Goal: Information Seeking & Learning: Learn about a topic

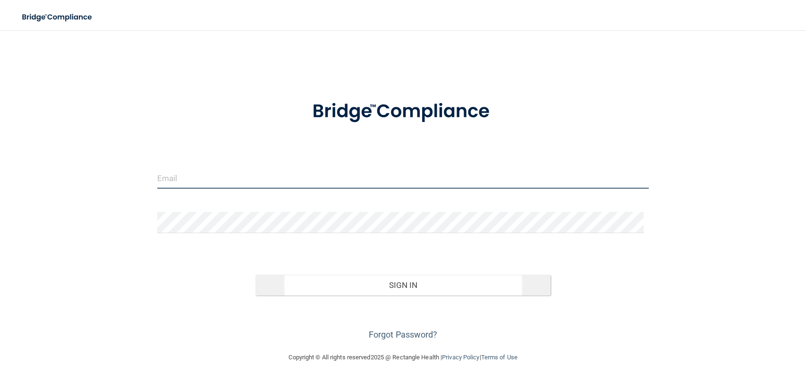
type input "[EMAIL_ADDRESS][DOMAIN_NAME]"
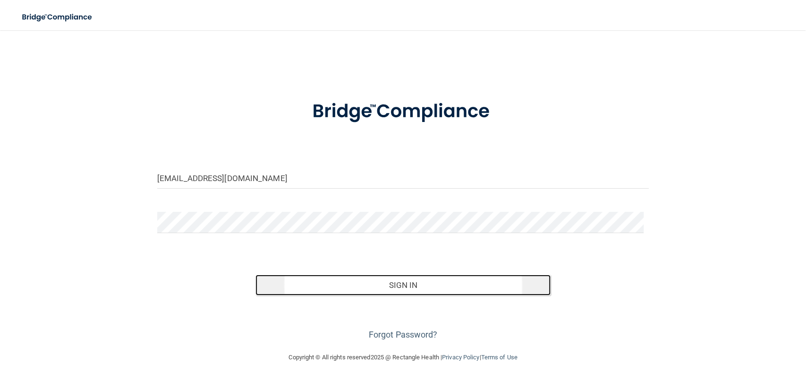
click at [286, 290] on button "Sign In" at bounding box center [402, 284] width 295 height 21
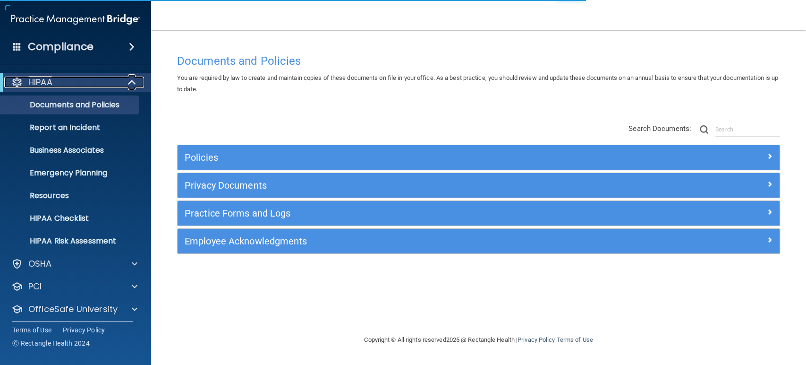
click at [129, 79] on span at bounding box center [133, 82] width 8 height 11
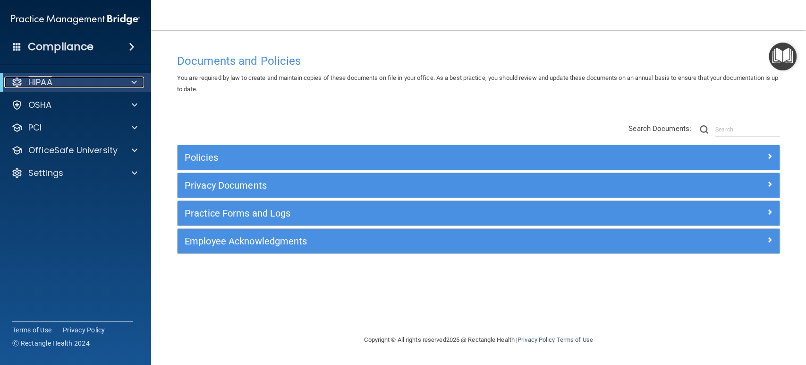
click at [136, 82] on span at bounding box center [134, 82] width 6 height 11
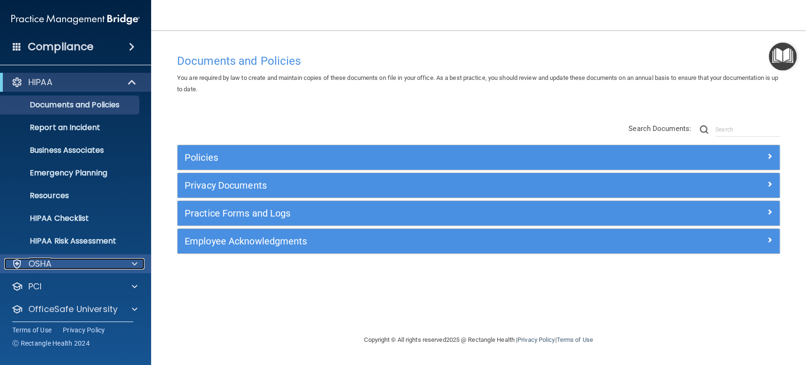
click at [132, 264] on span at bounding box center [135, 263] width 6 height 11
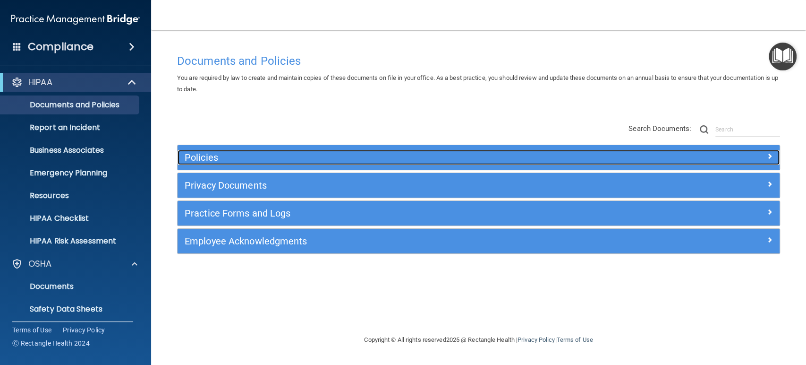
click at [206, 153] on h5 "Policies" at bounding box center [403, 157] width 437 height 10
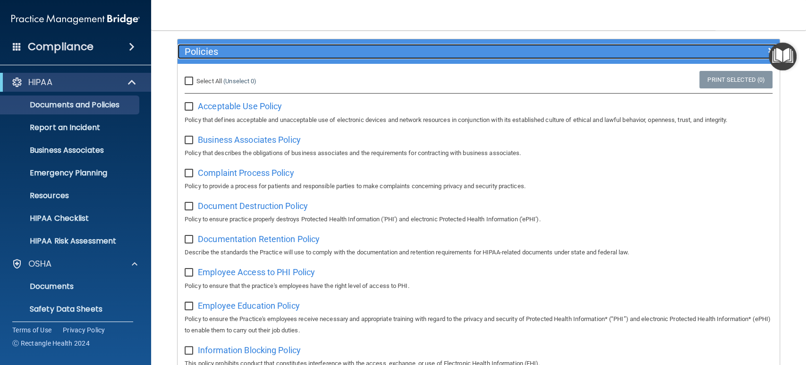
scroll to position [105, 0]
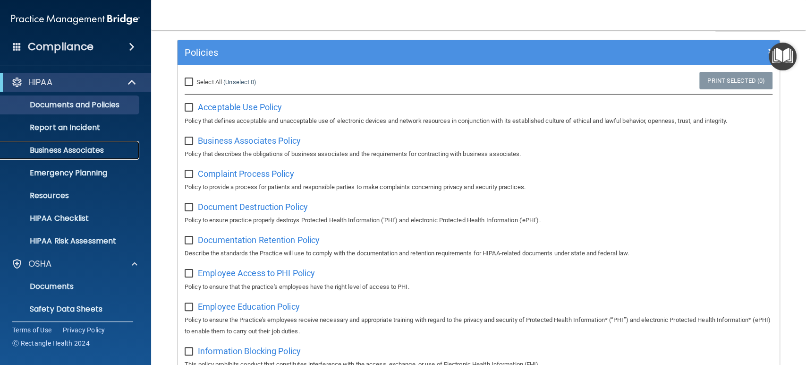
click at [107, 151] on p "Business Associates" at bounding box center [70, 149] width 129 height 9
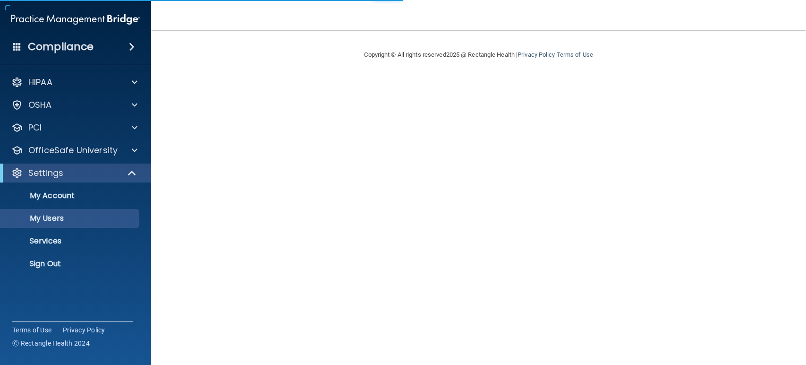
select select "20"
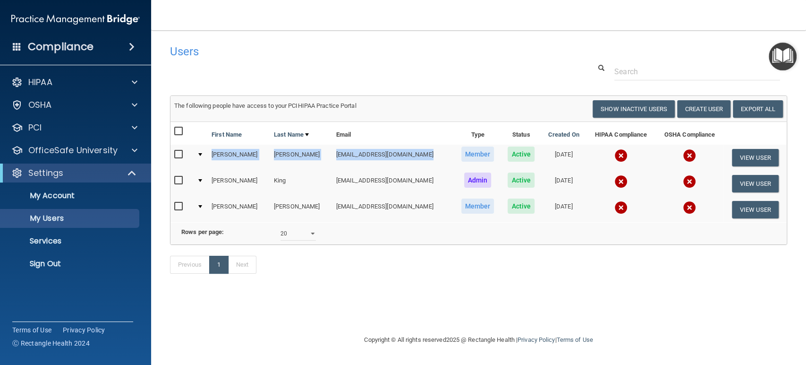
drag, startPoint x: 212, startPoint y: 155, endPoint x: 402, endPoint y: 150, distance: 190.4
click at [402, 150] on tr "[PERSON_NAME] [EMAIL_ADDRESS][DOMAIN_NAME] Member Active [DATE] View User" at bounding box center [478, 158] width 616 height 26
click at [136, 150] on span at bounding box center [135, 150] width 6 height 11
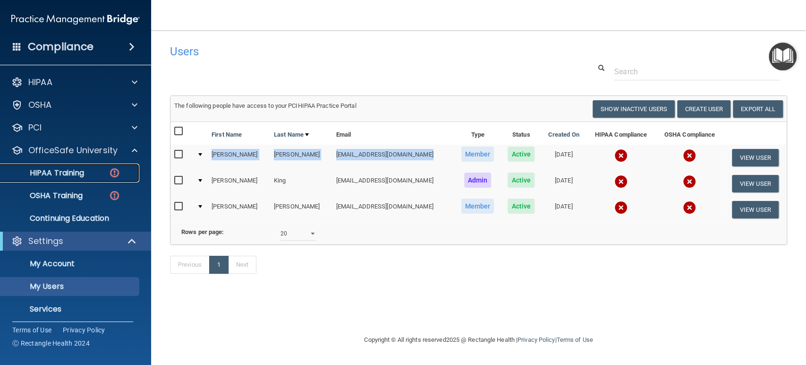
click at [91, 177] on div "HIPAA Training" at bounding box center [70, 172] width 129 height 9
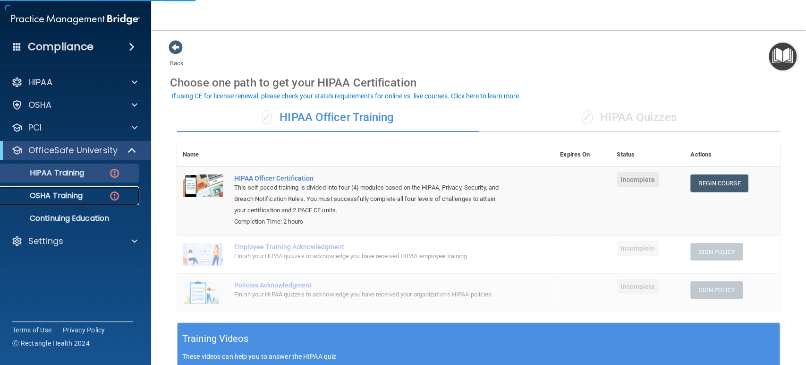
click at [78, 196] on p "OSHA Training" at bounding box center [44, 195] width 77 height 9
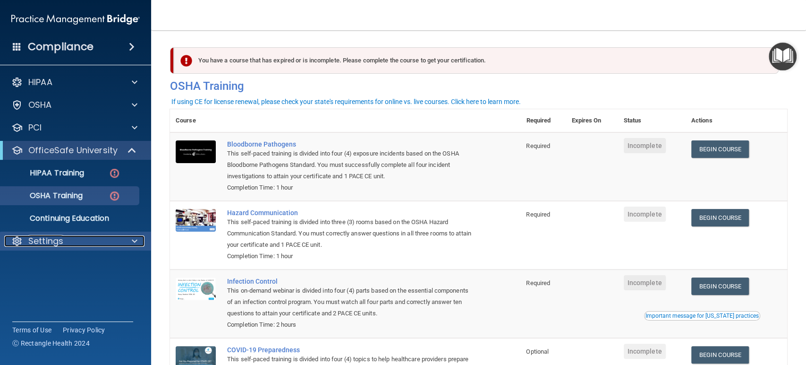
click at [109, 241] on div "Settings" at bounding box center [62, 240] width 117 height 11
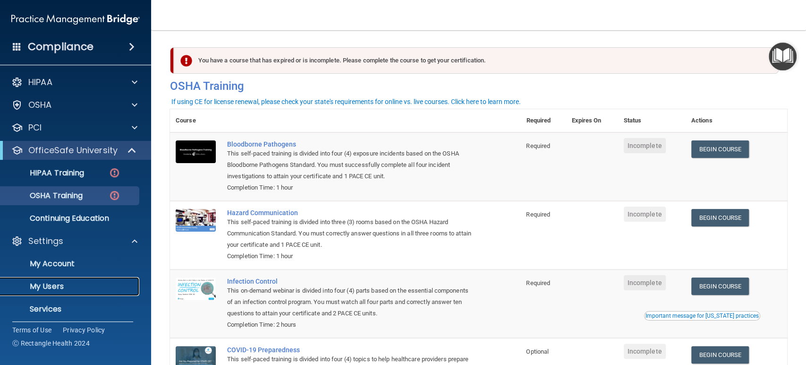
click at [76, 282] on p "My Users" at bounding box center [70, 285] width 129 height 9
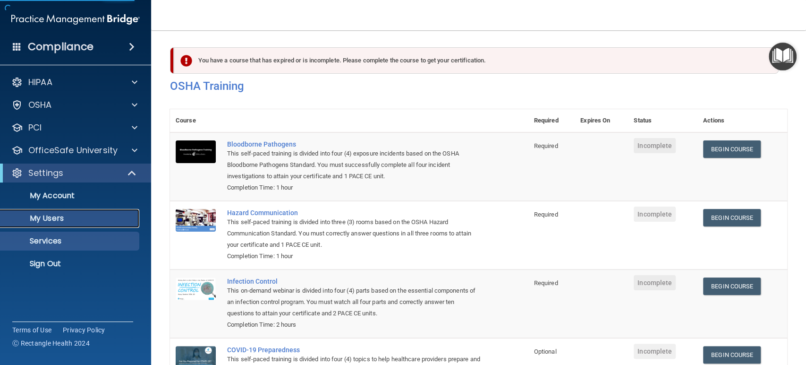
select select "20"
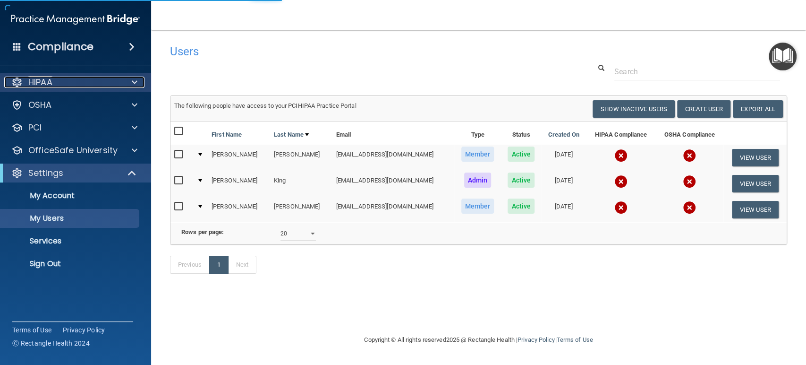
click at [129, 80] on div at bounding box center [133, 82] width 24 height 11
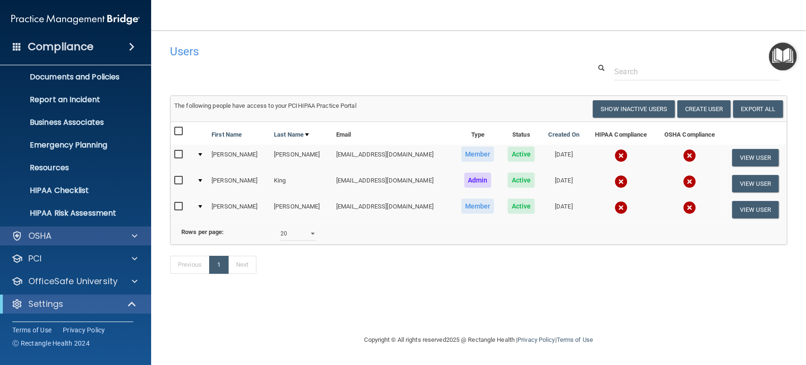
scroll to position [52, 0]
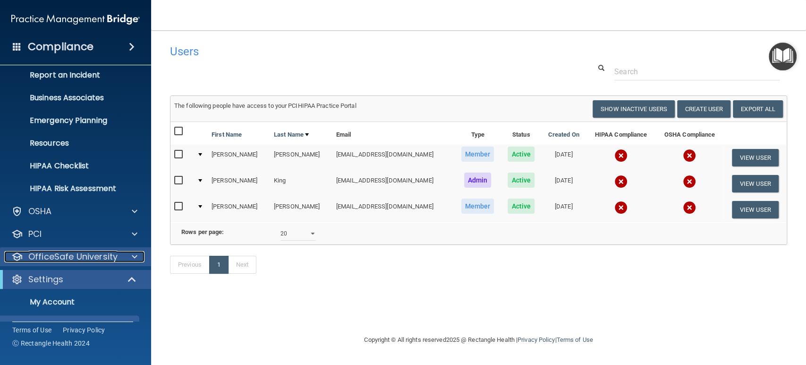
click at [135, 257] on span at bounding box center [135, 256] width 6 height 11
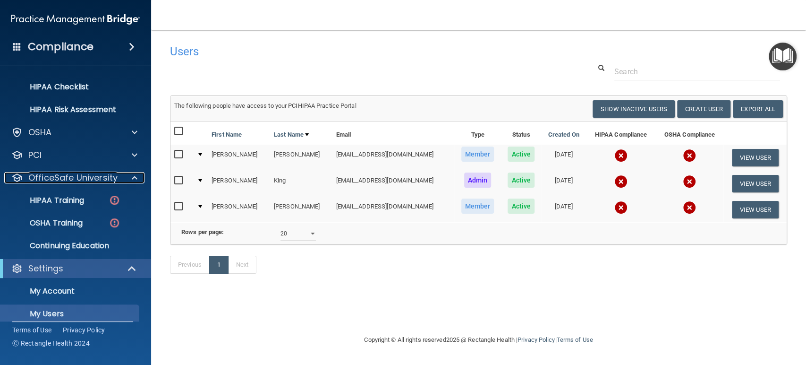
scroll to position [157, 0]
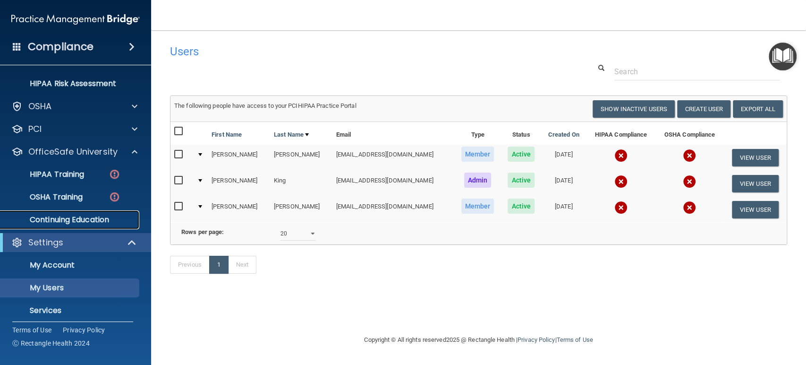
click at [98, 222] on p "Continuing Education" at bounding box center [70, 219] width 129 height 9
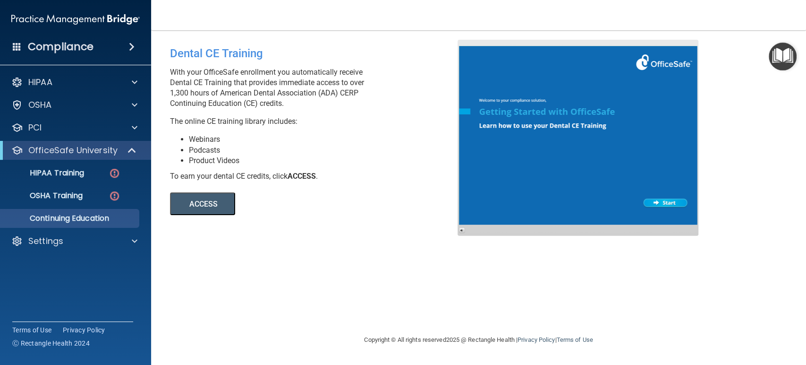
drag, startPoint x: 171, startPoint y: 91, endPoint x: 363, endPoint y: 95, distance: 191.3
click at [363, 95] on p "With your OfficeSafe enrollment you automatically receive Dental CE Training th…" at bounding box center [317, 88] width 295 height 42
click at [187, 204] on button "ACCESS" at bounding box center [202, 203] width 65 height 23
click at [129, 146] on span at bounding box center [133, 150] width 8 height 11
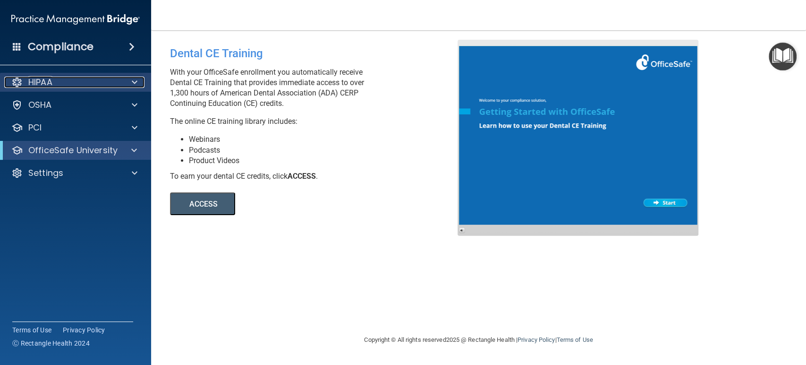
click at [133, 84] on span at bounding box center [135, 82] width 6 height 11
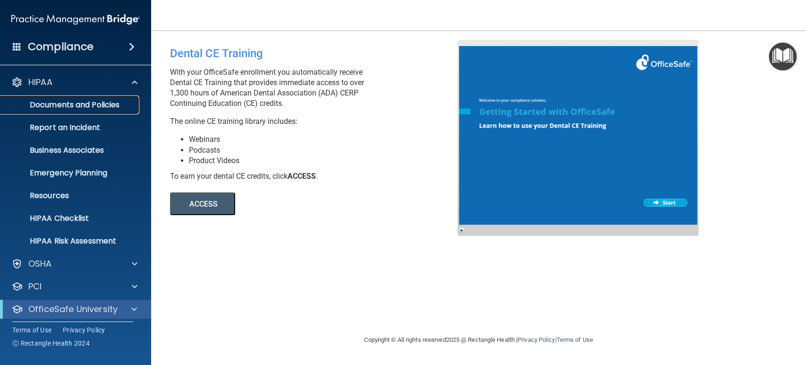
click at [93, 104] on p "Documents and Policies" at bounding box center [70, 104] width 129 height 9
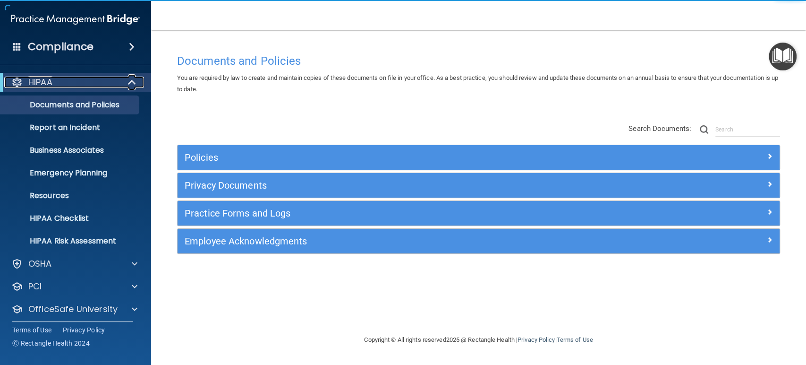
click at [129, 81] on span at bounding box center [133, 82] width 8 height 11
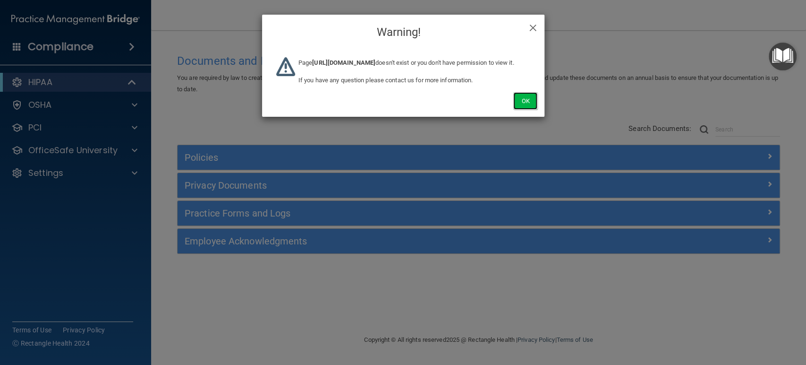
click at [518, 110] on button "Ok" at bounding box center [525, 100] width 24 height 17
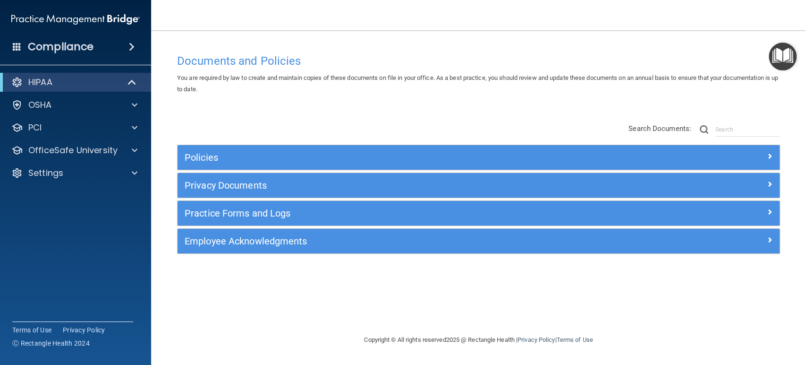
click at [15, 43] on span at bounding box center [17, 46] width 9 height 9
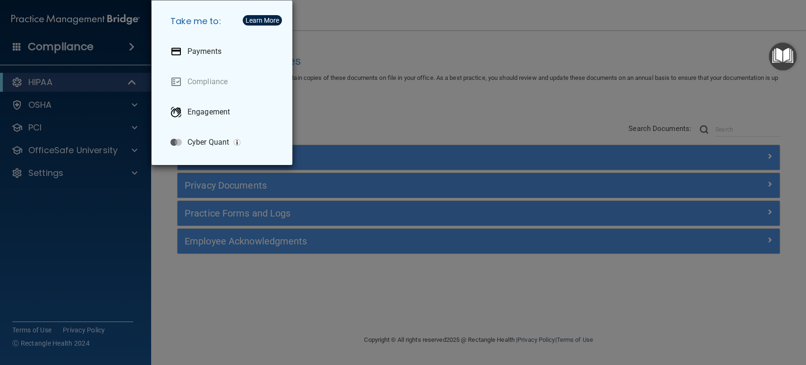
click at [339, 90] on div "Take me to: Payments Compliance Engagement Cyber Quant" at bounding box center [403, 182] width 806 height 365
